Goal: Find specific page/section: Find specific page/section

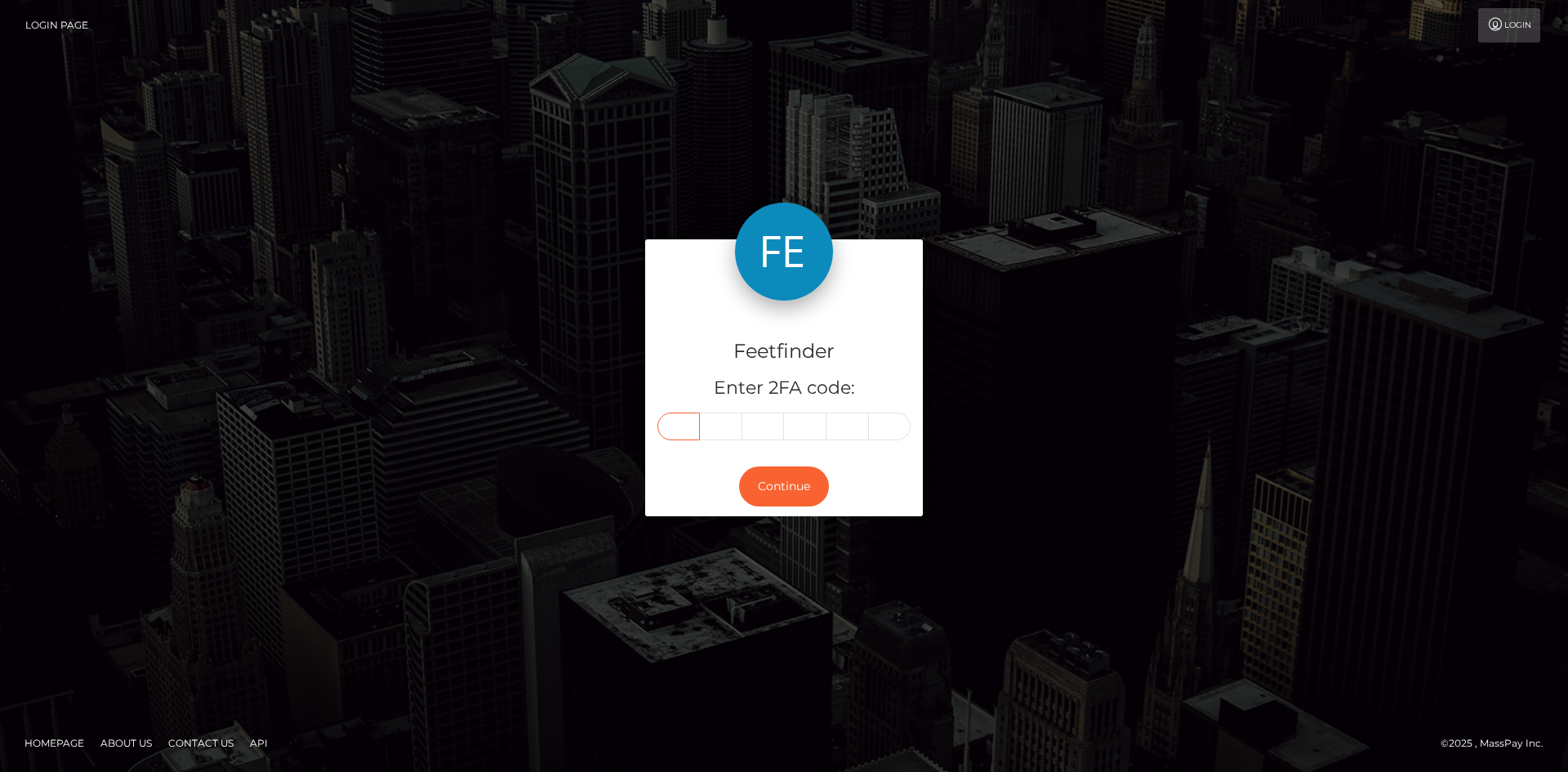
click at [690, 433] on input "text" at bounding box center [679, 427] width 43 height 28
type input "0"
type input "3"
type input "0"
type input "7"
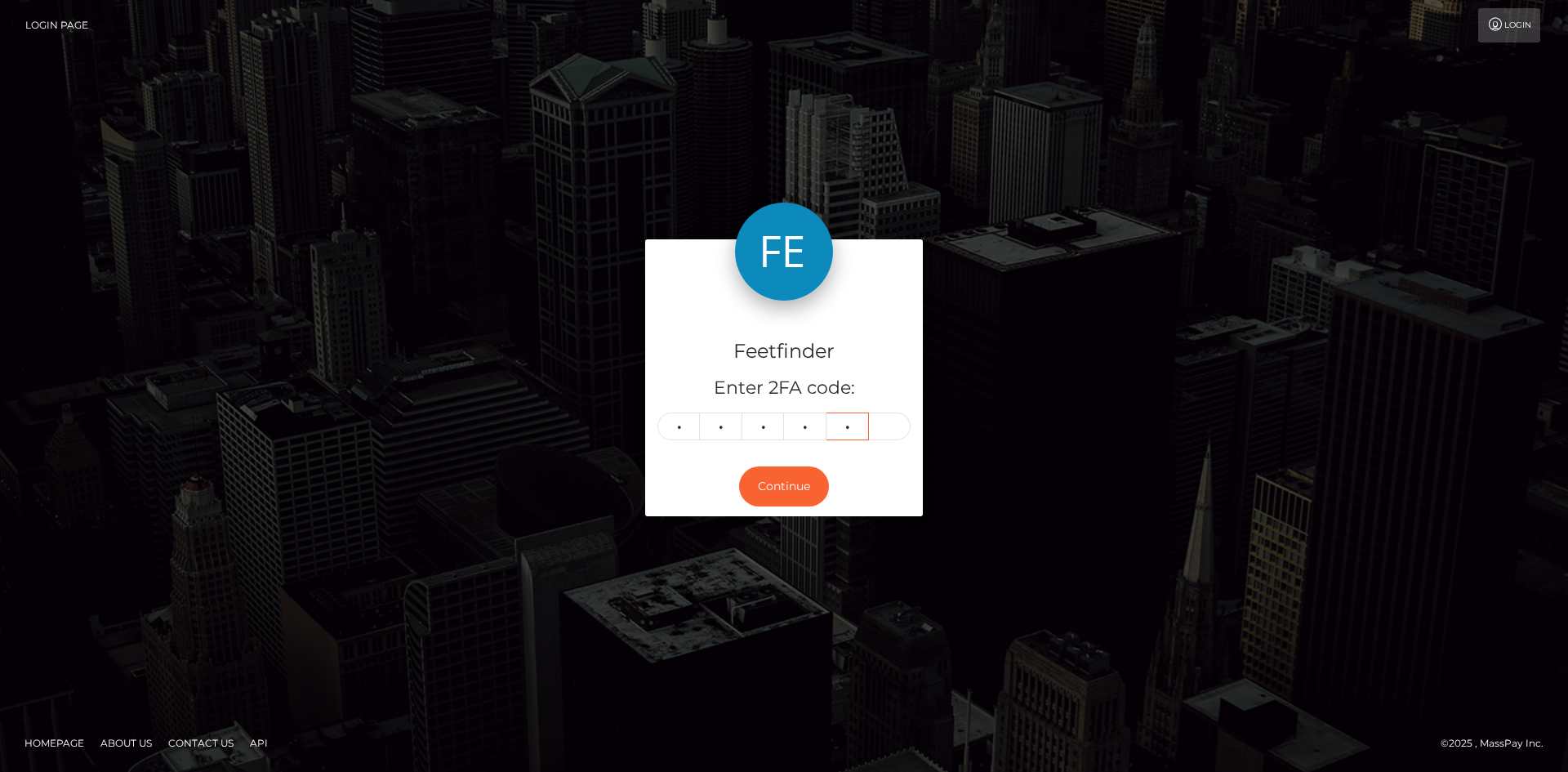
type input "8"
type input "9"
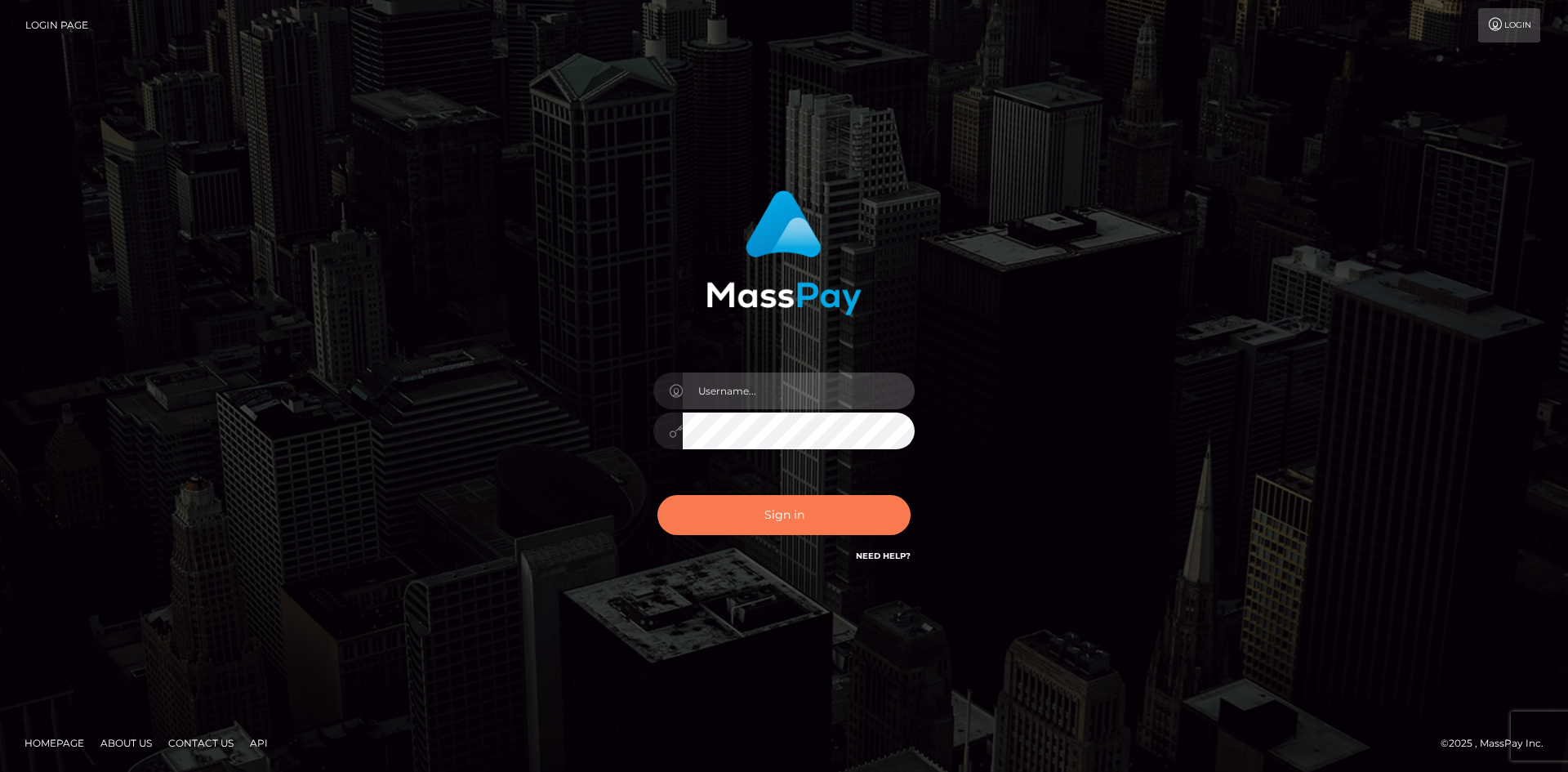
type input "hello.feetfinder"
click at [831, 522] on button "Sign in" at bounding box center [784, 515] width 253 height 40
click at [835, 521] on button "Sign in" at bounding box center [784, 515] width 253 height 40
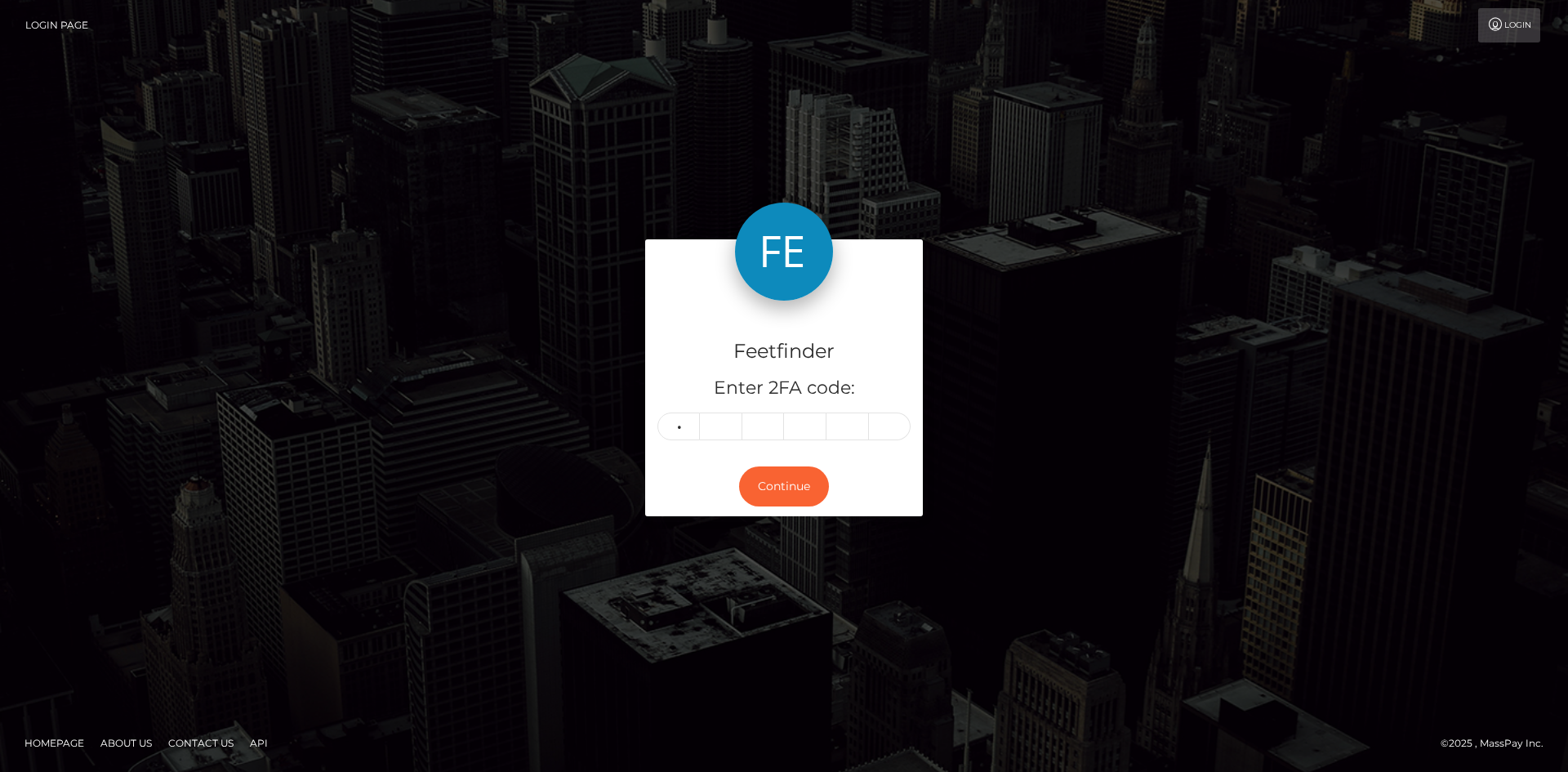
type input "0"
type input "3"
type input "0"
type input "7"
type input "8"
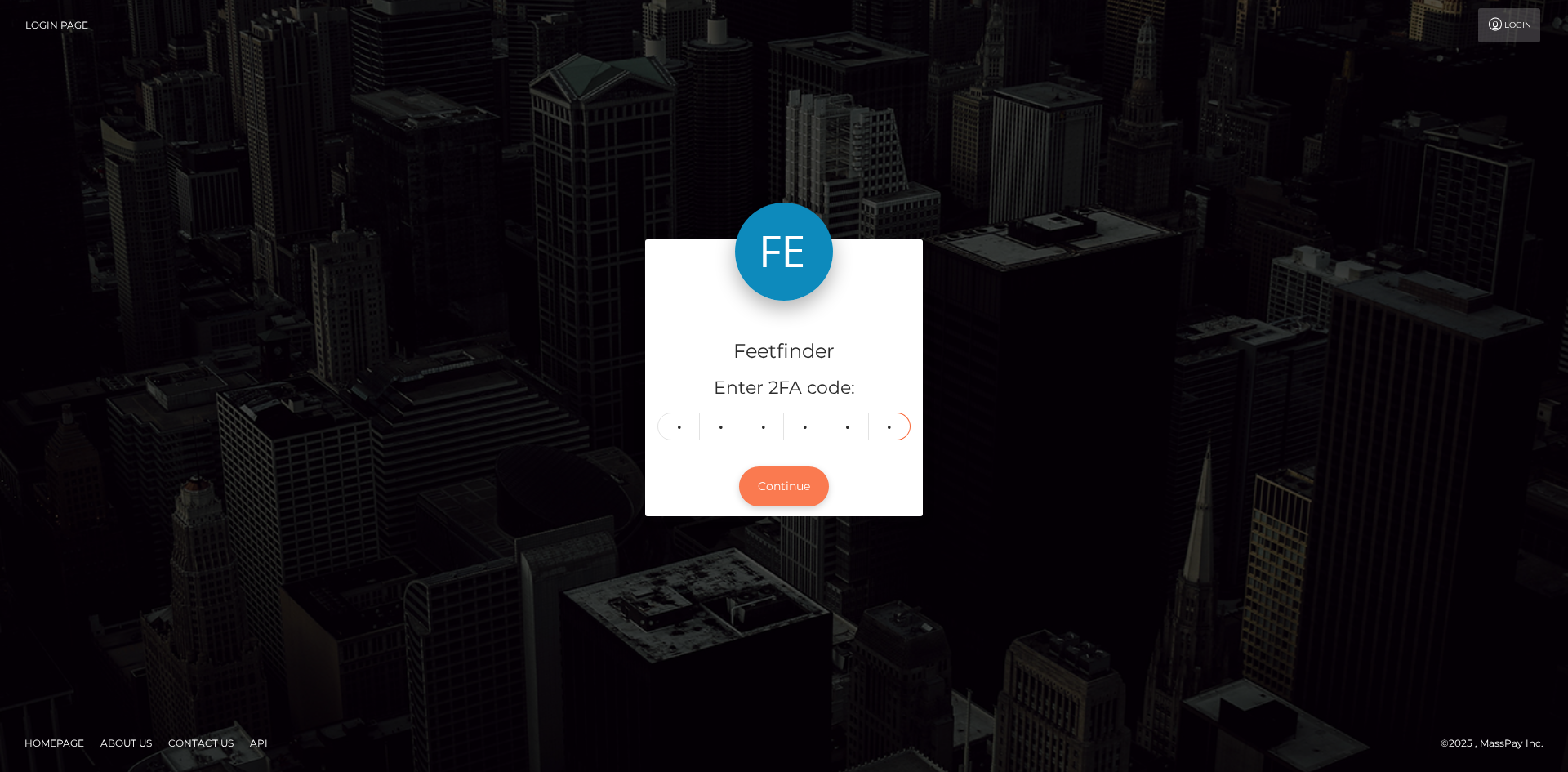
type input "9"
click at [794, 494] on button "Continue" at bounding box center [784, 486] width 89 height 40
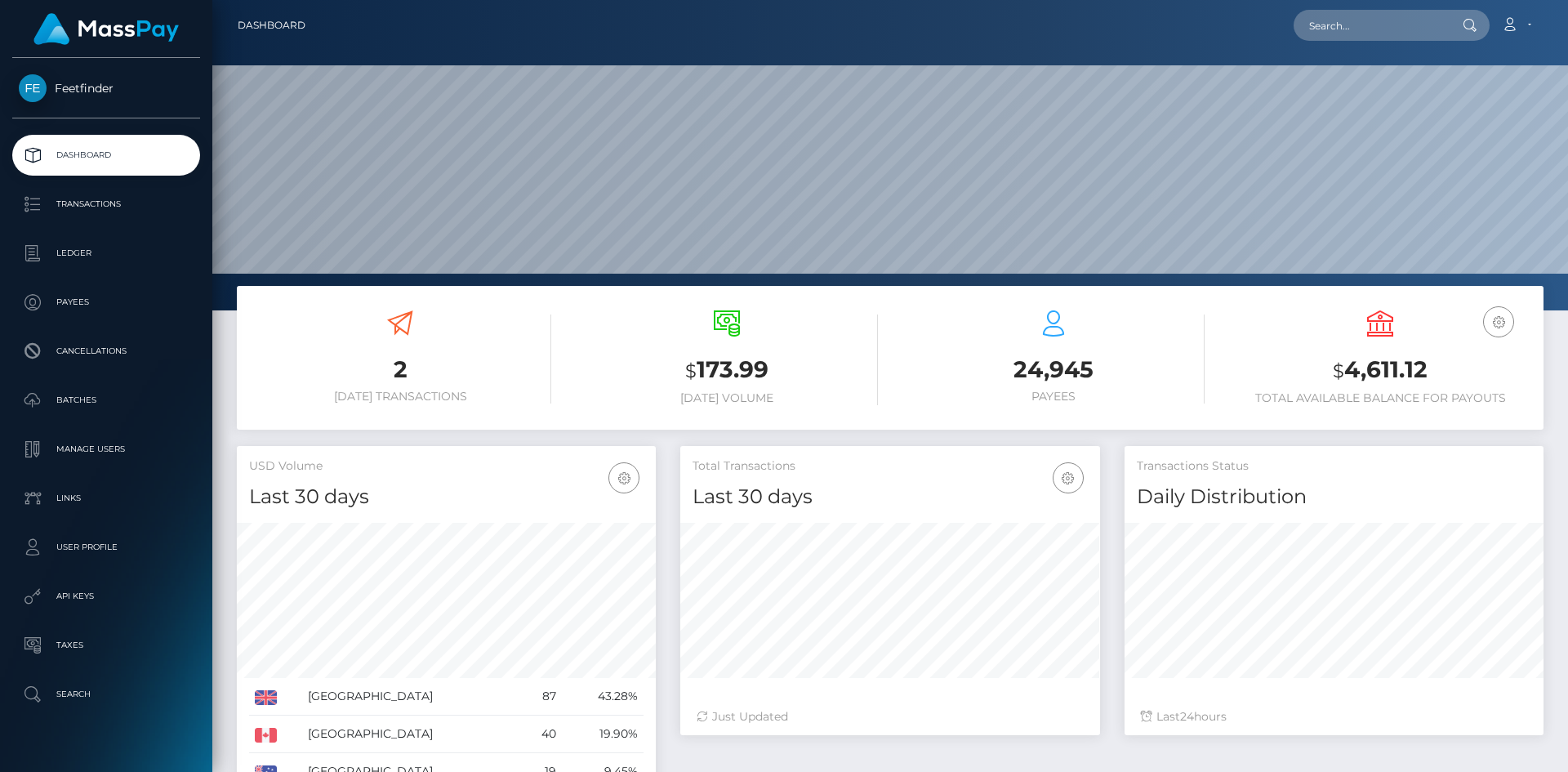
scroll to position [290, 420]
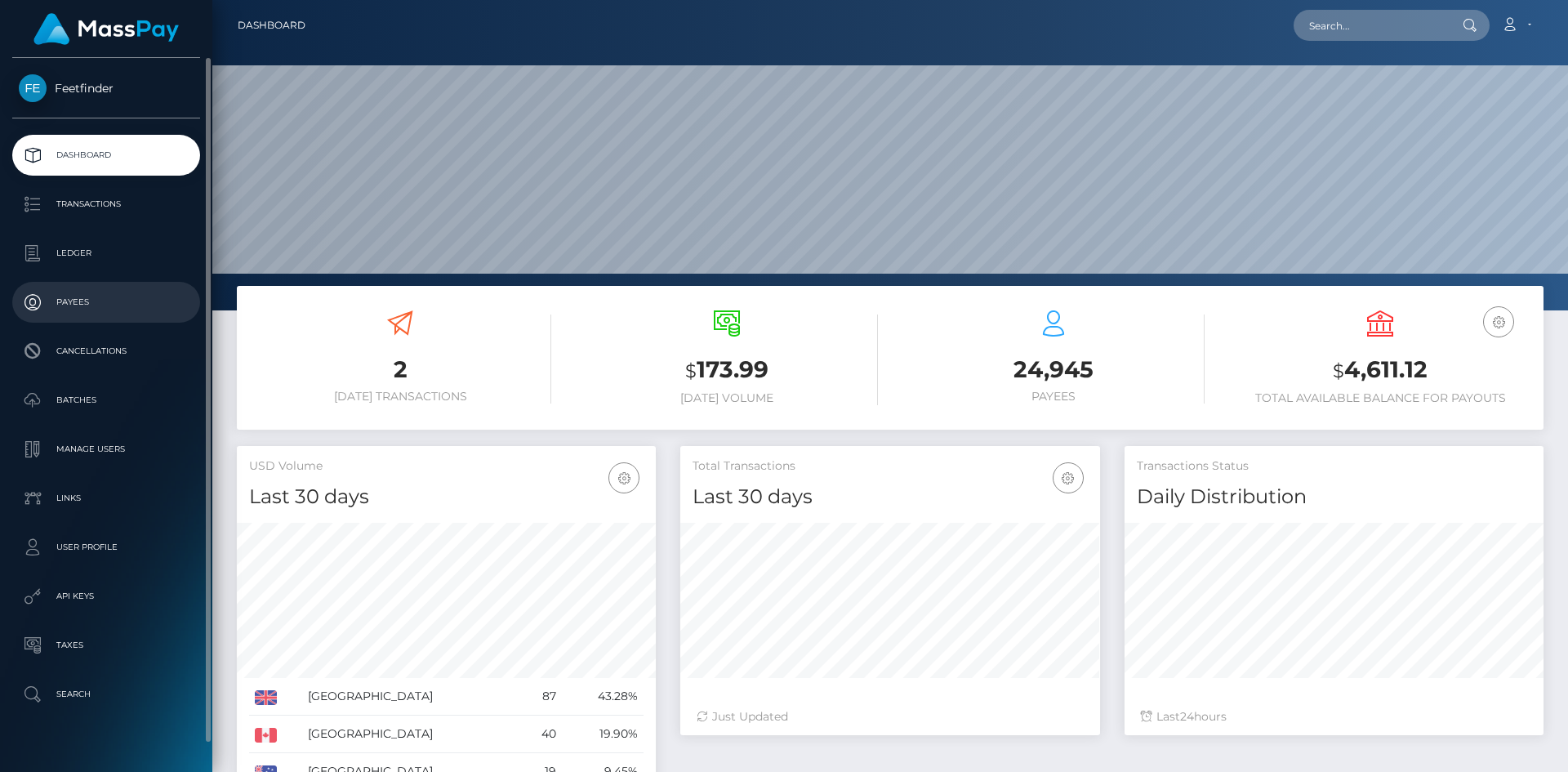
click at [79, 300] on p "Payees" at bounding box center [106, 302] width 175 height 24
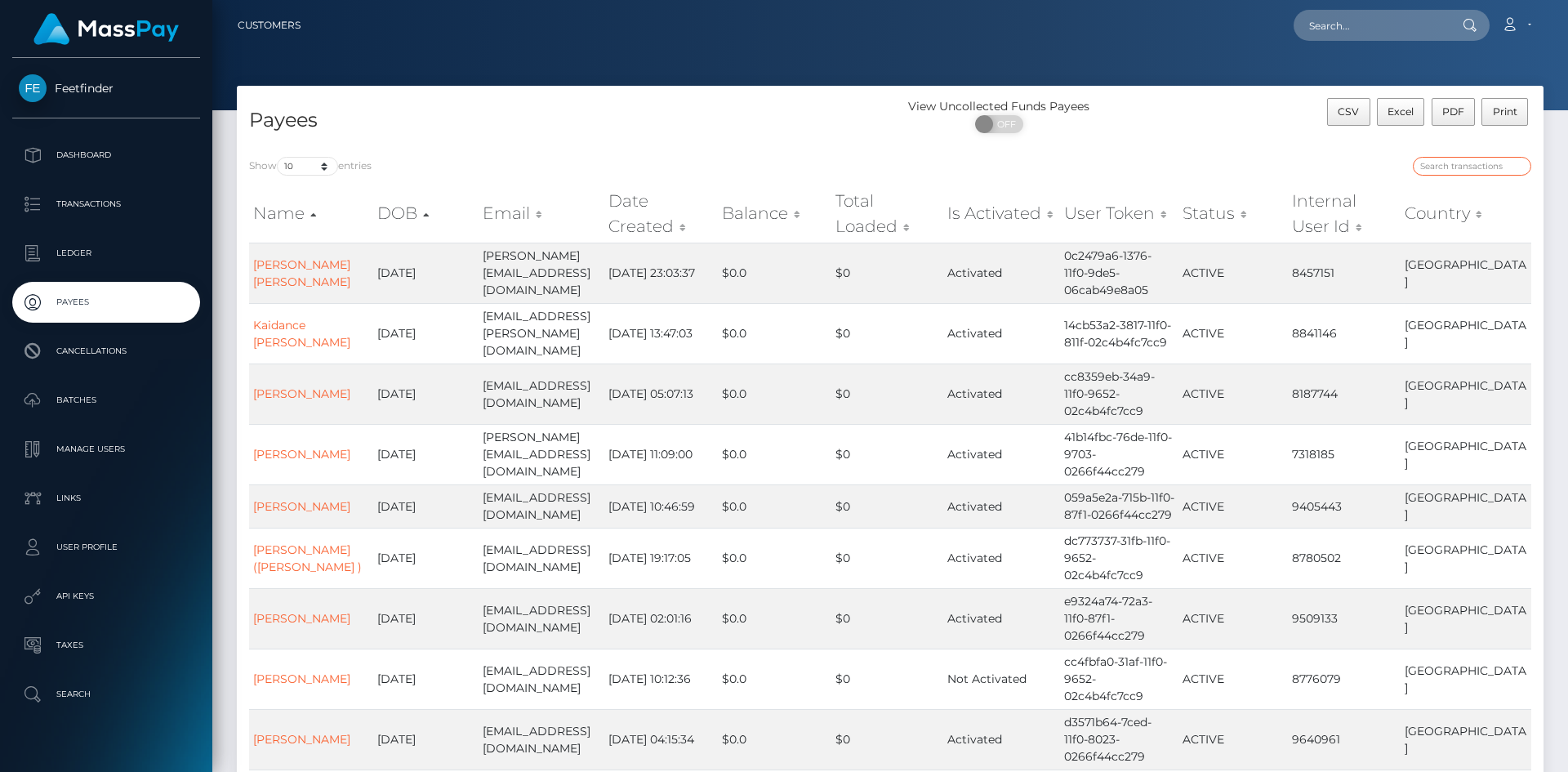
click at [1473, 166] on input "search" at bounding box center [1471, 166] width 118 height 19
paste input "6acef1c9-5f41-11f0-b1fb-02a8c2768cb9"
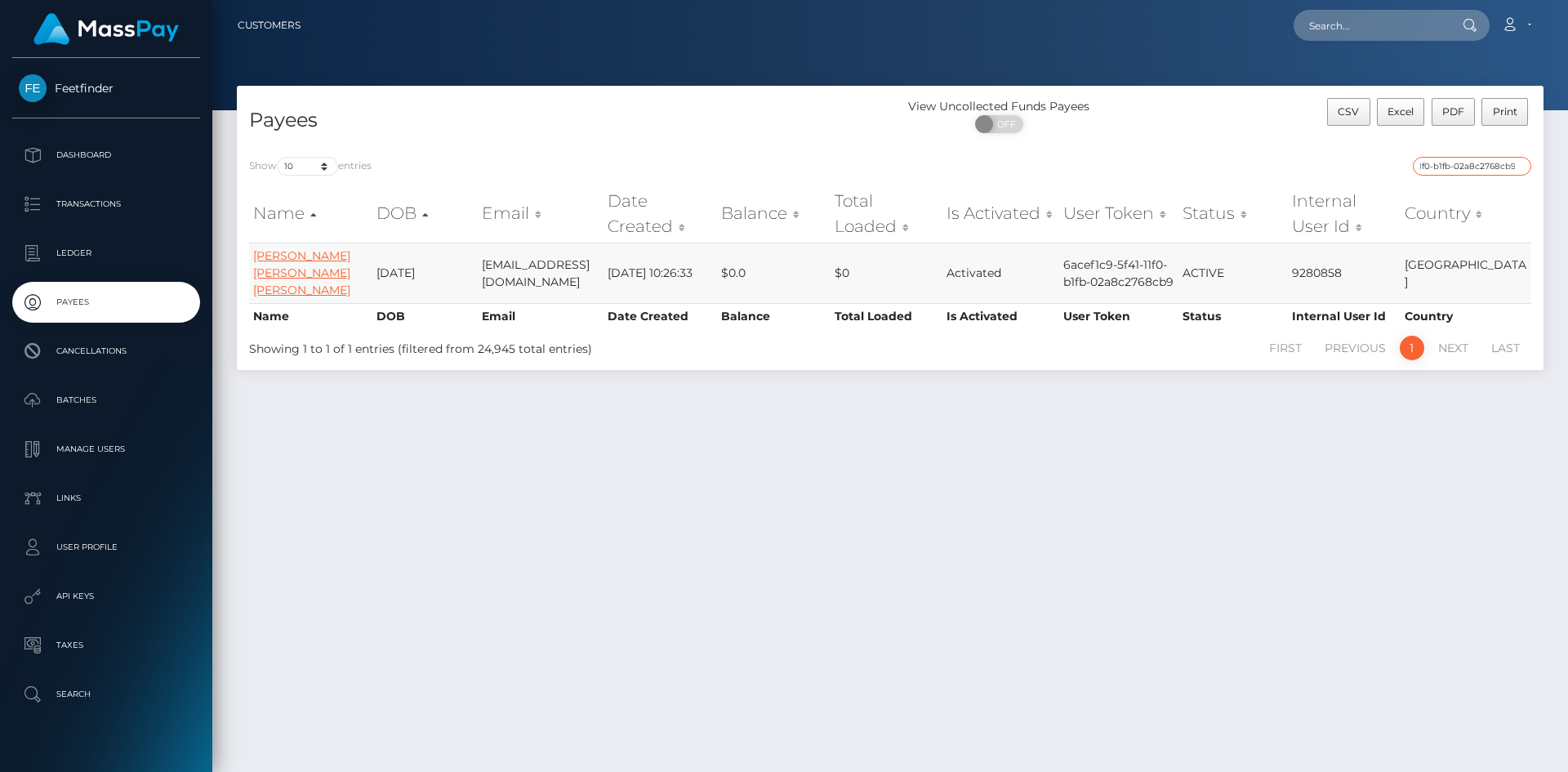
type input "6acef1c9-5f41-11f0-b1fb-02a8c2768cb9"
click at [309, 258] on link "HEIDY DANIELA MARTINEZ MONROY" at bounding box center [302, 273] width 97 height 49
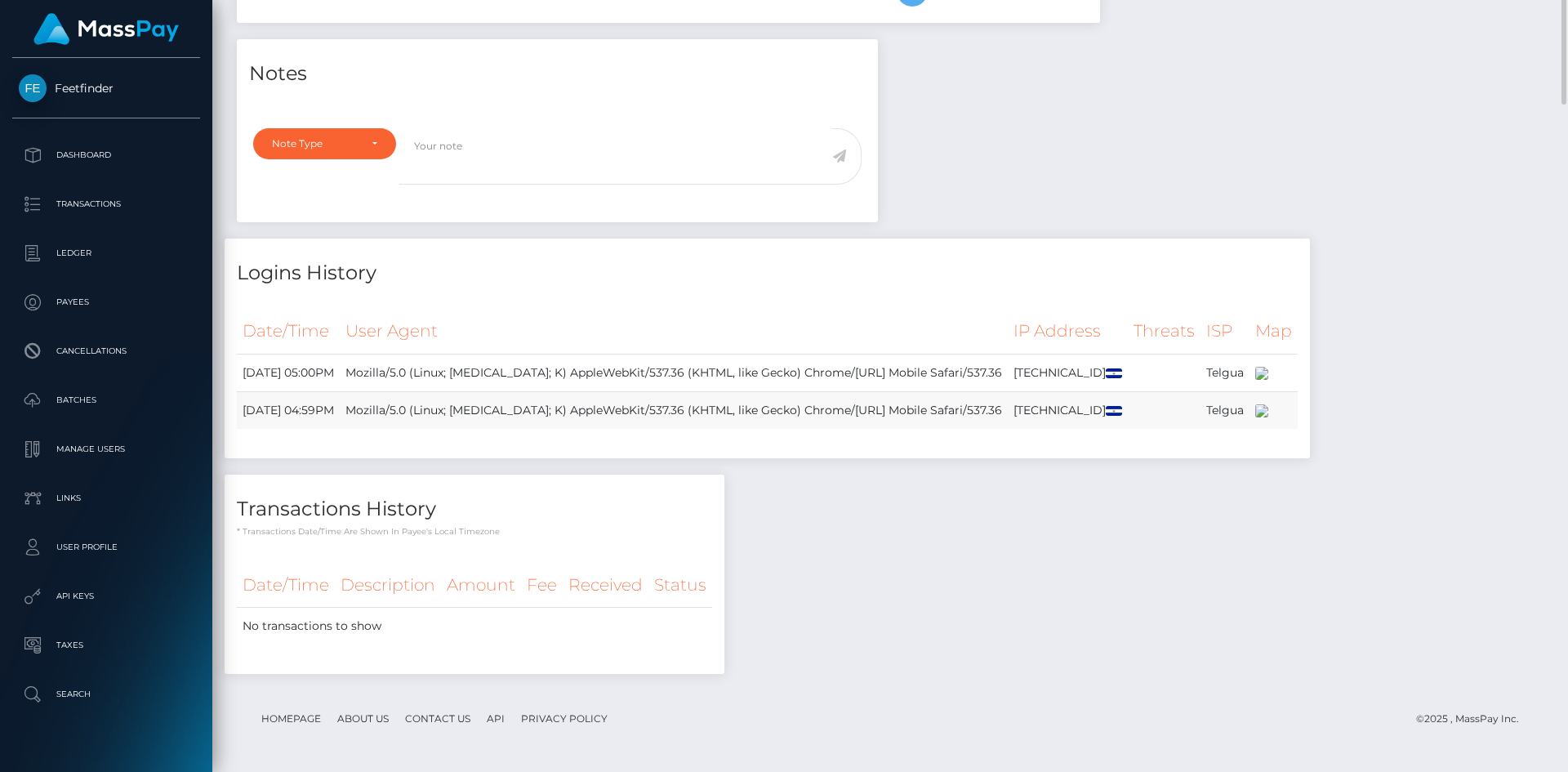
scroll to position [625, 0]
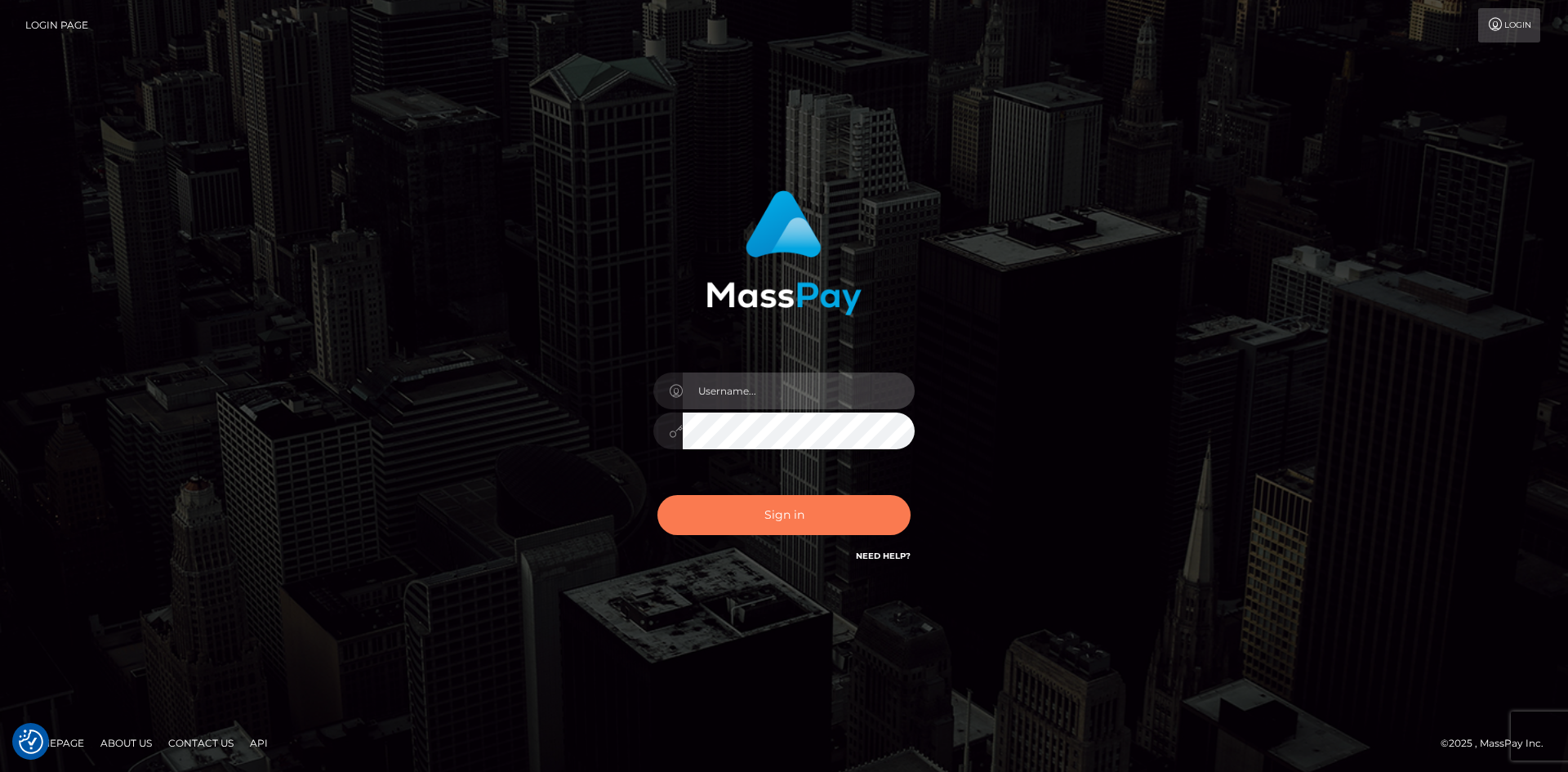
type input "hello.feetfinder"
click at [775, 509] on button "Sign in" at bounding box center [784, 515] width 253 height 40
type input "hello.feetfinder"
click at [780, 517] on button "Sign in" at bounding box center [784, 515] width 253 height 40
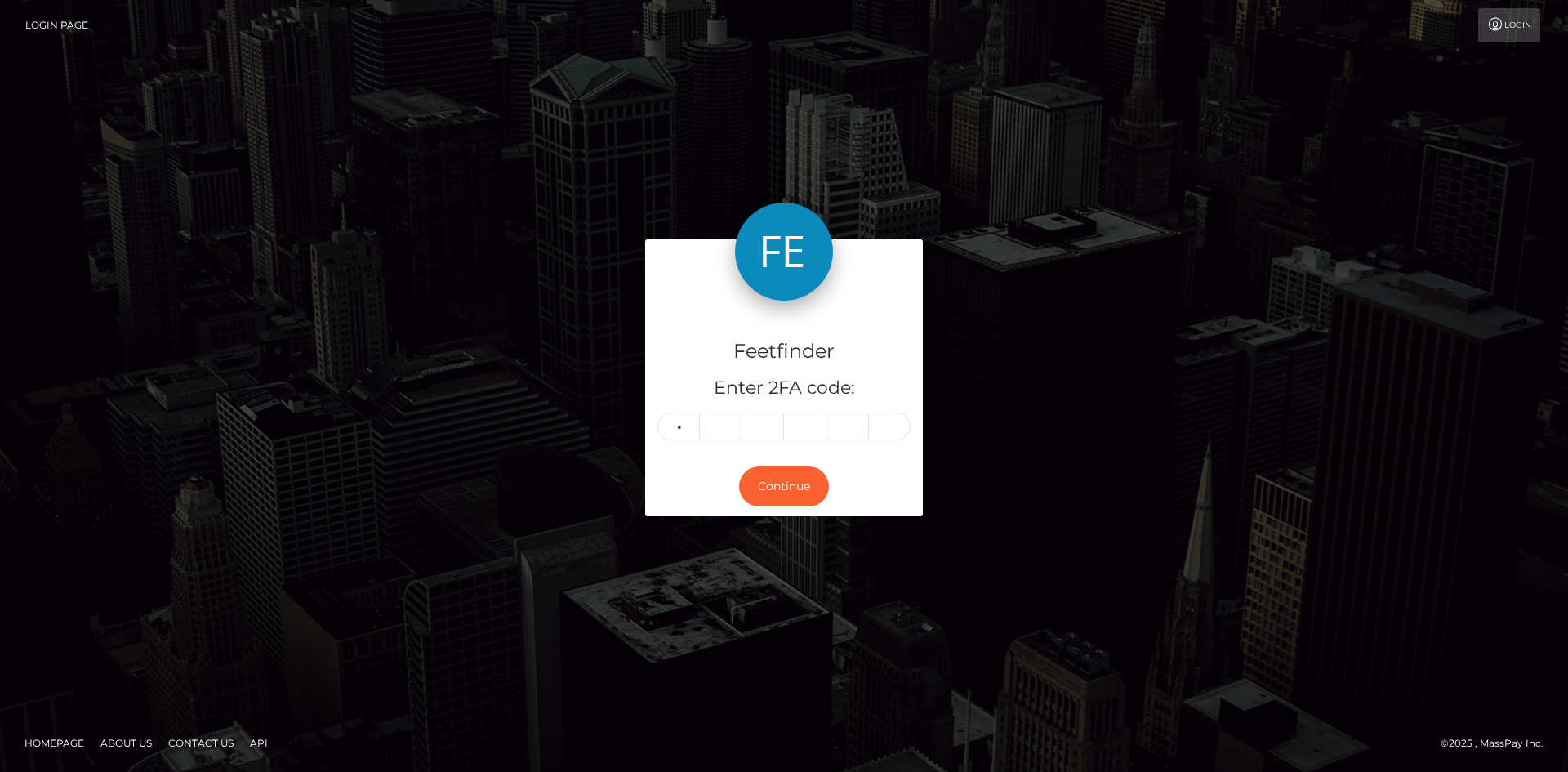
type input "0"
type input "5"
type input "3"
type input "7"
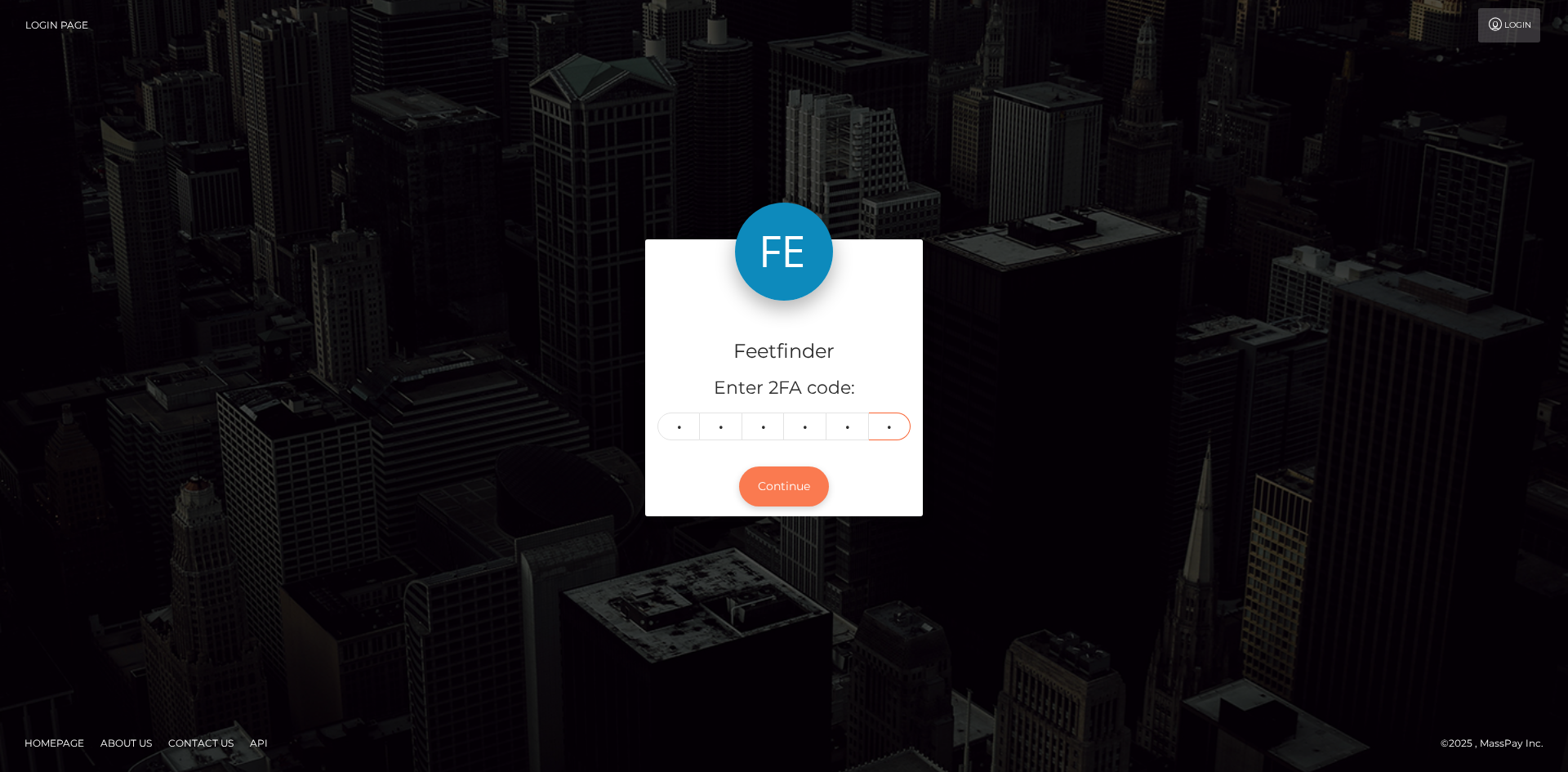
type input "6"
click at [774, 491] on button "Continue" at bounding box center [784, 486] width 89 height 40
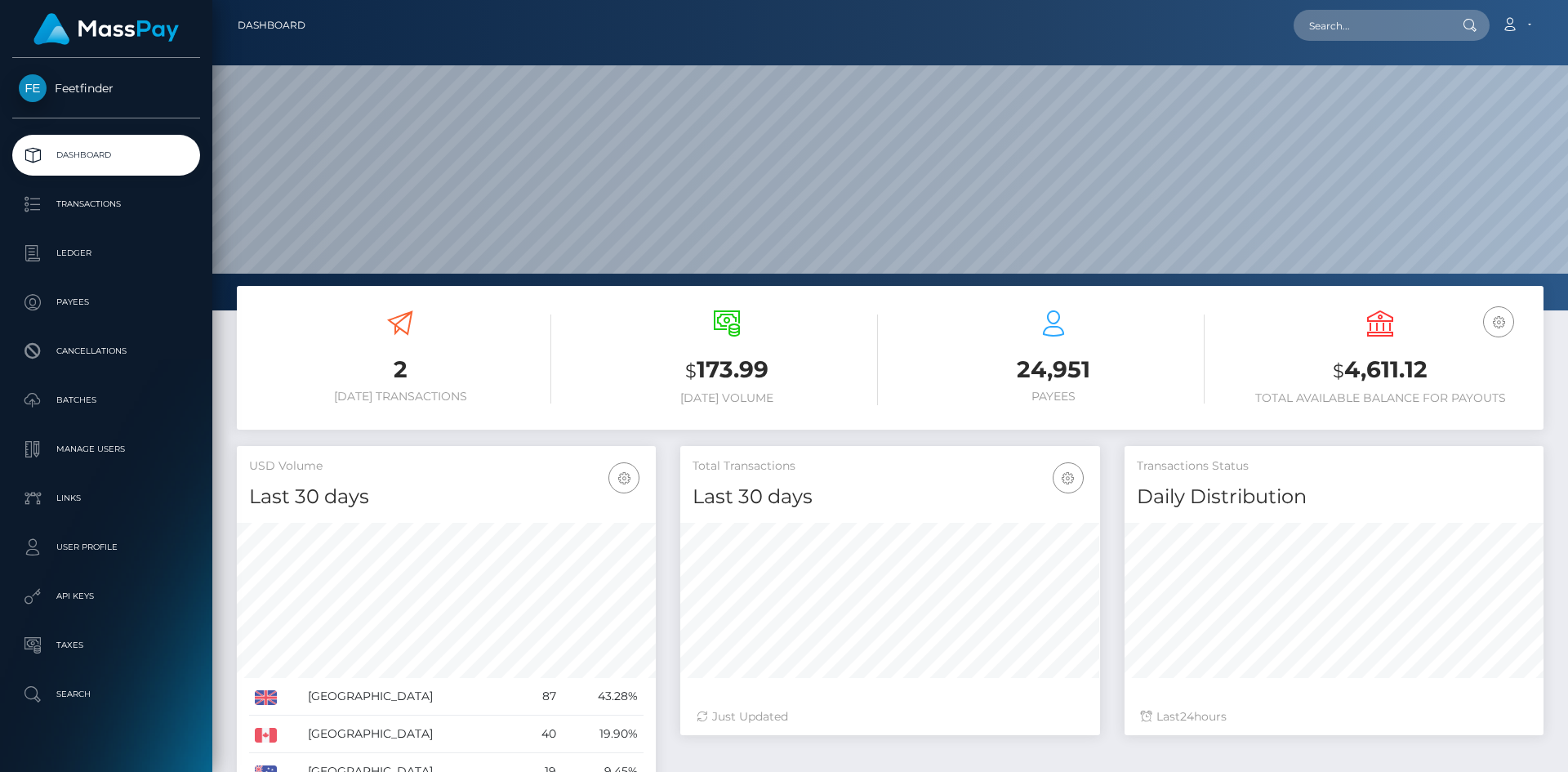
scroll to position [290, 420]
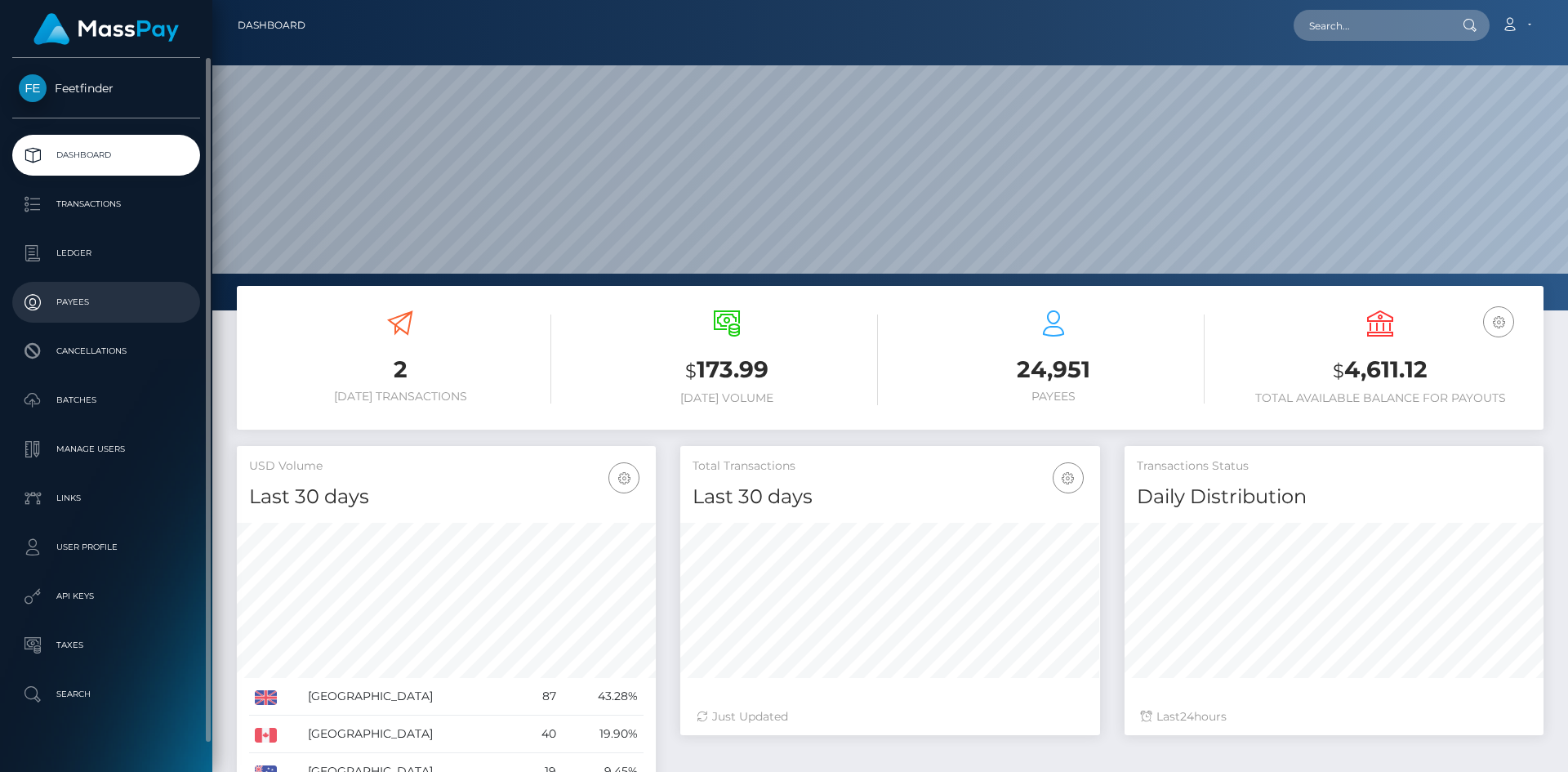
click at [85, 287] on link "Payees" at bounding box center [106, 303] width 188 height 41
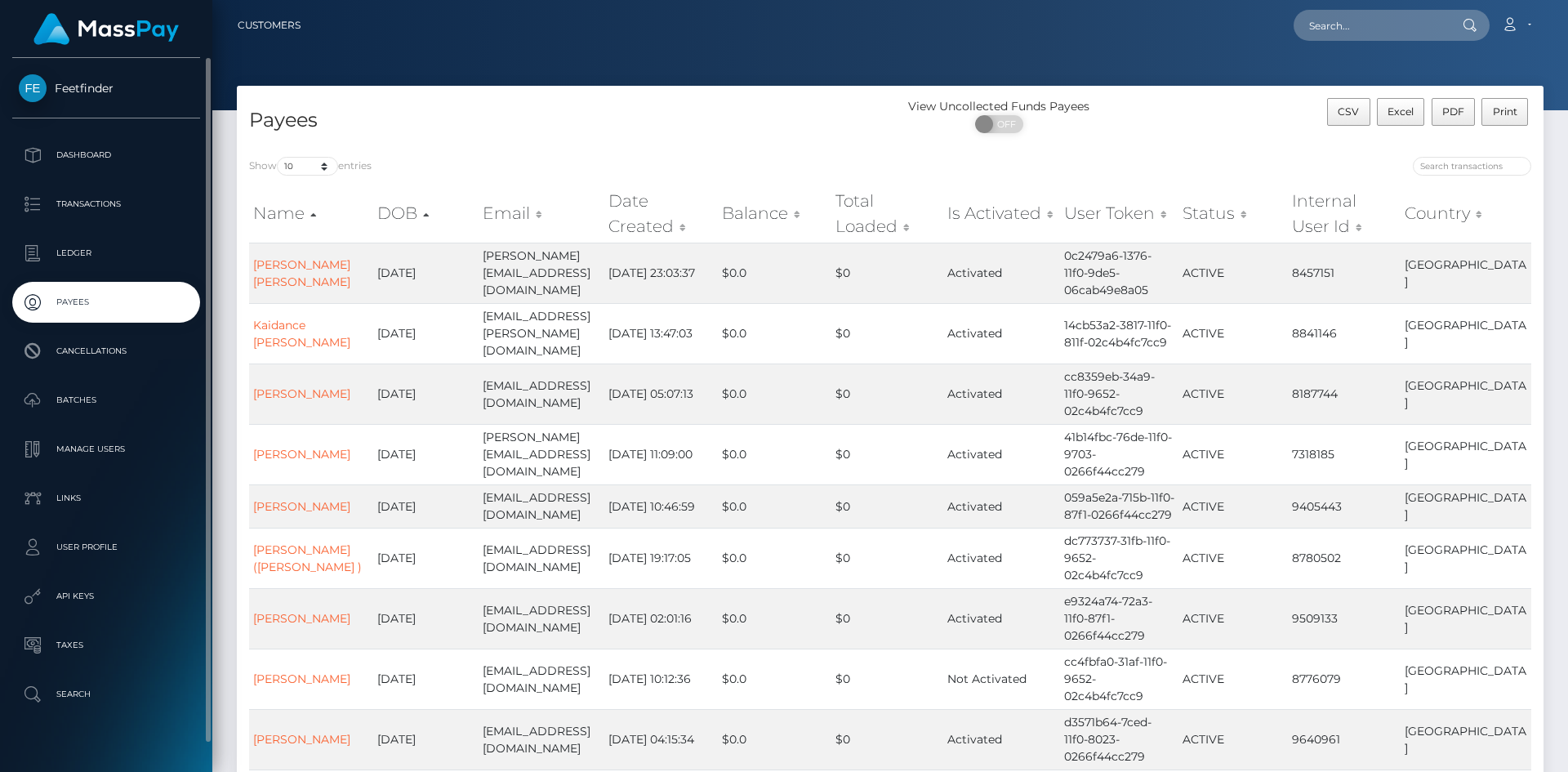
click at [57, 303] on p "Payees" at bounding box center [106, 302] width 175 height 24
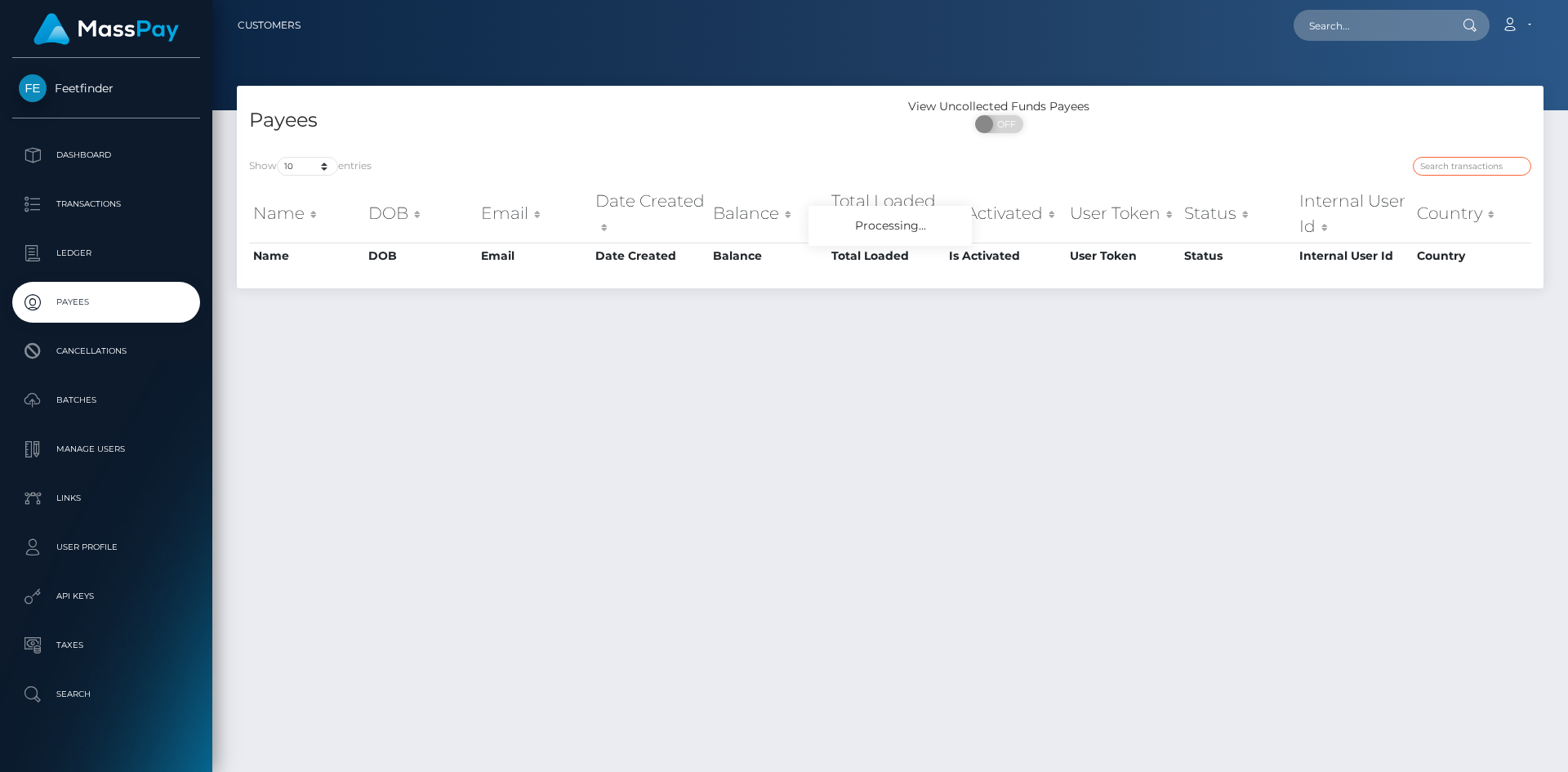
click at [1450, 169] on input "search" at bounding box center [1471, 166] width 118 height 19
paste input "b9a9ca4b-5d35-11f0-b1fb-02a8c2768cb9"
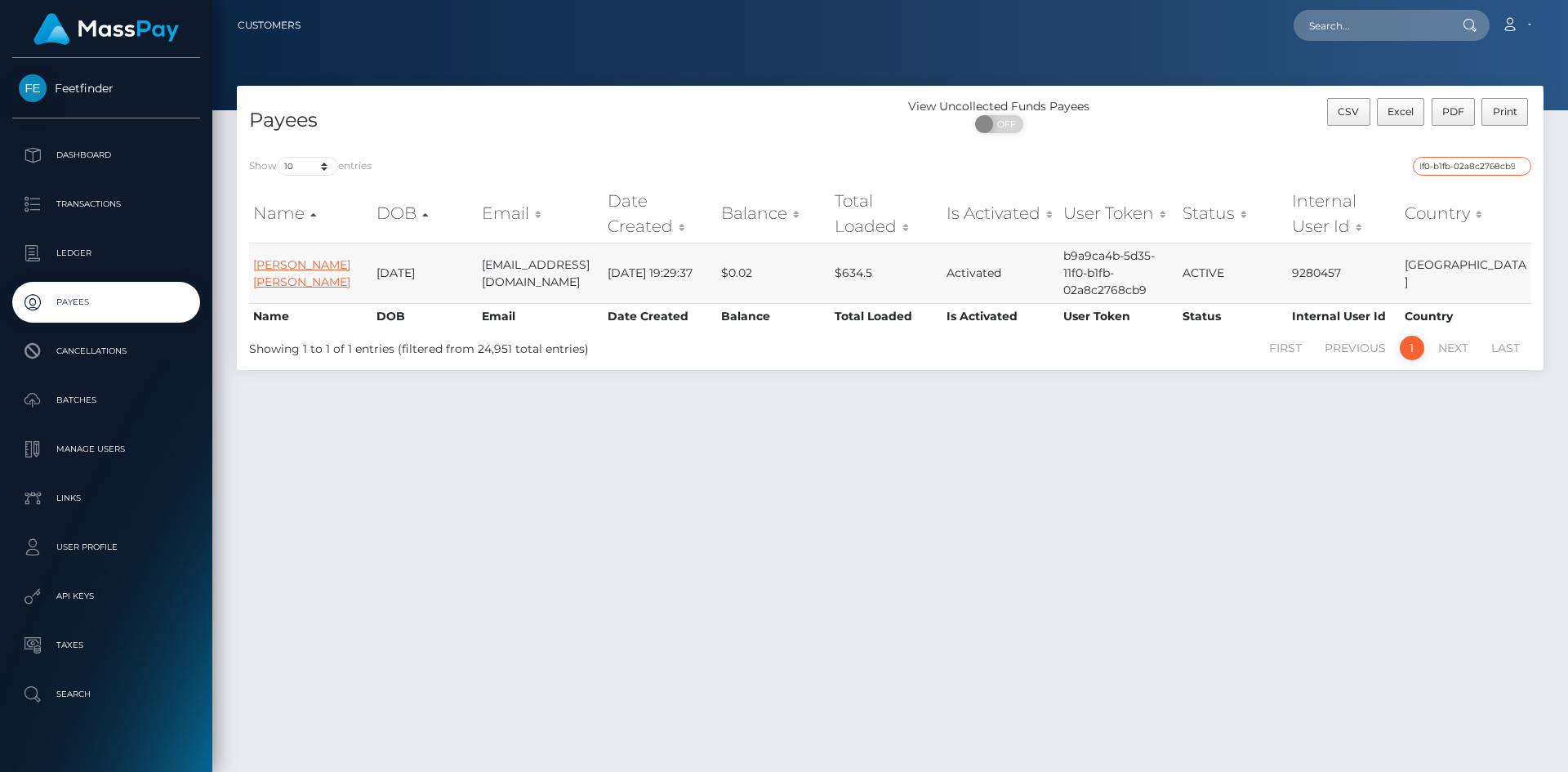
type input "b9a9ca4b-5d35-11f0-b1fb-02a8c2768cb9"
click at [286, 265] on link "MARINA LYDIE GENEVIEVE BESSON" at bounding box center [302, 273] width 97 height 32
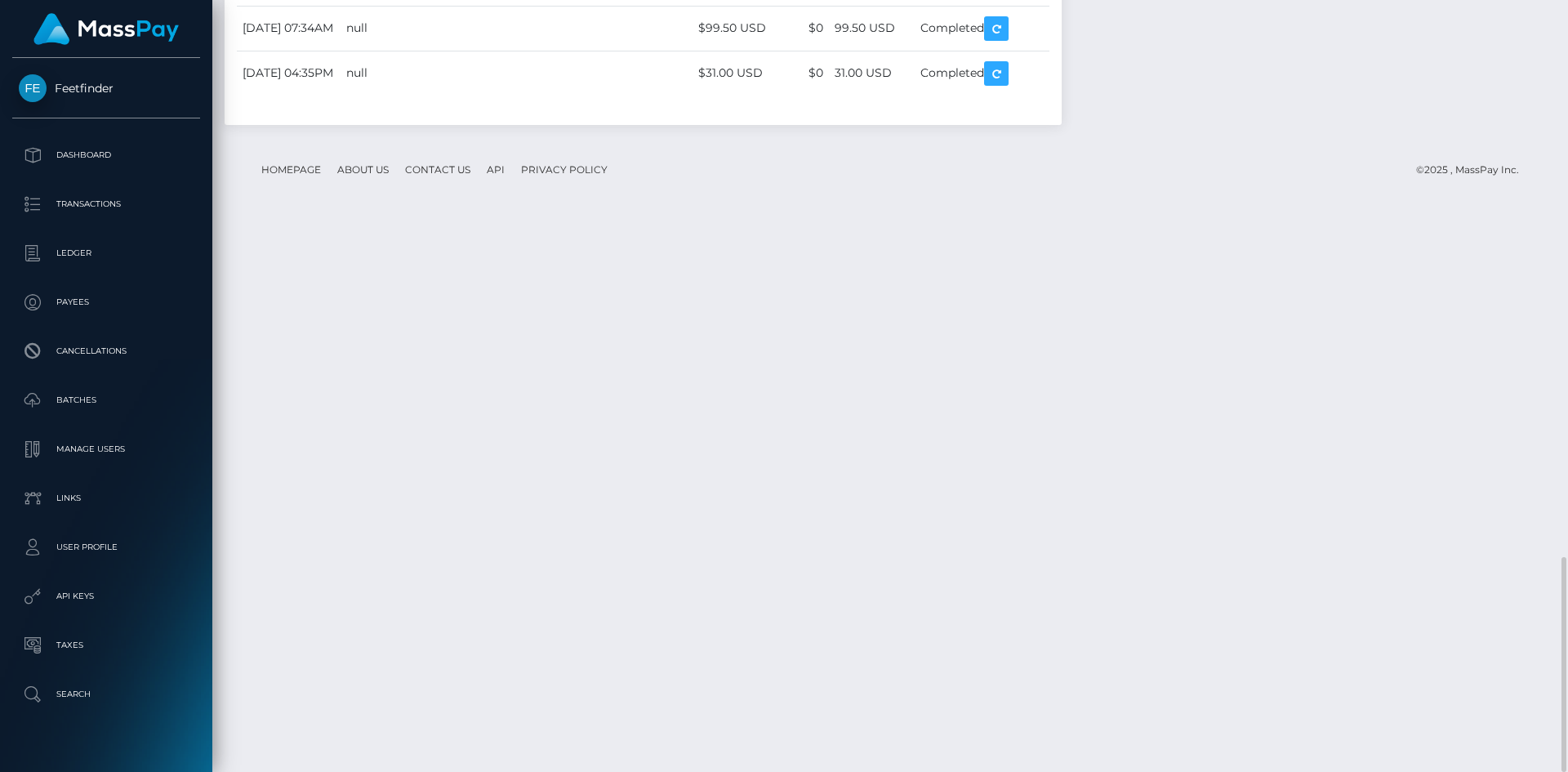
scroll to position [196, 420]
